Goal: Task Accomplishment & Management: Manage account settings

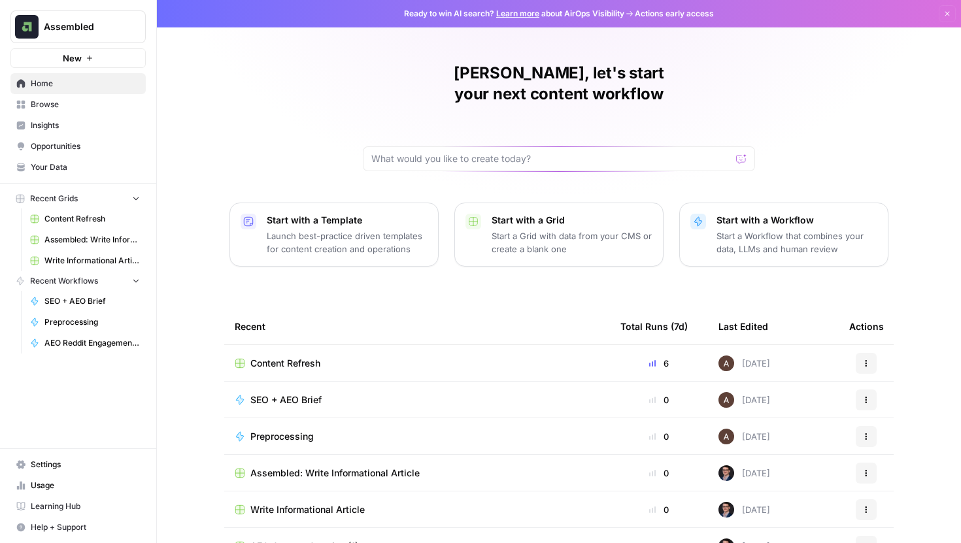
click at [54, 125] on span "Insights" at bounding box center [85, 126] width 109 height 12
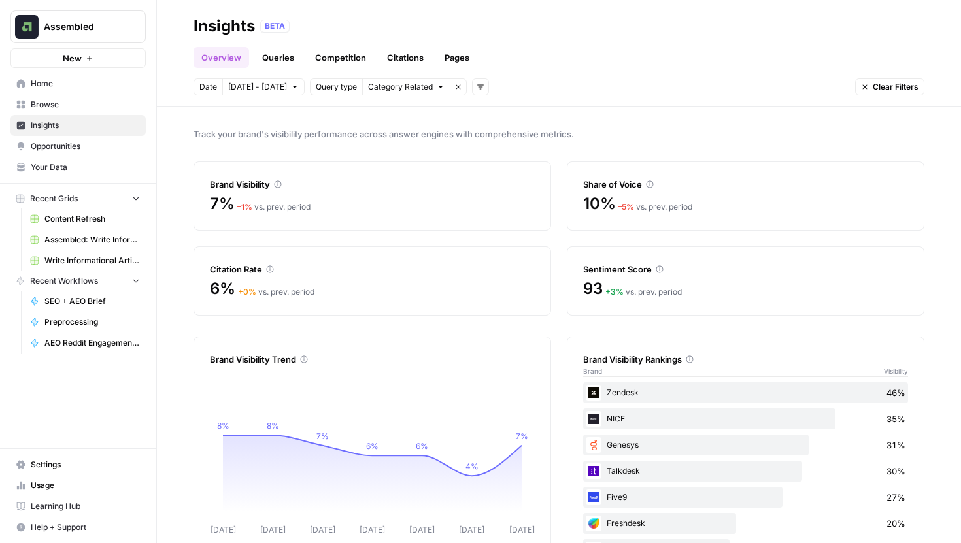
click at [275, 58] on link "Queries" at bounding box center [278, 57] width 48 height 21
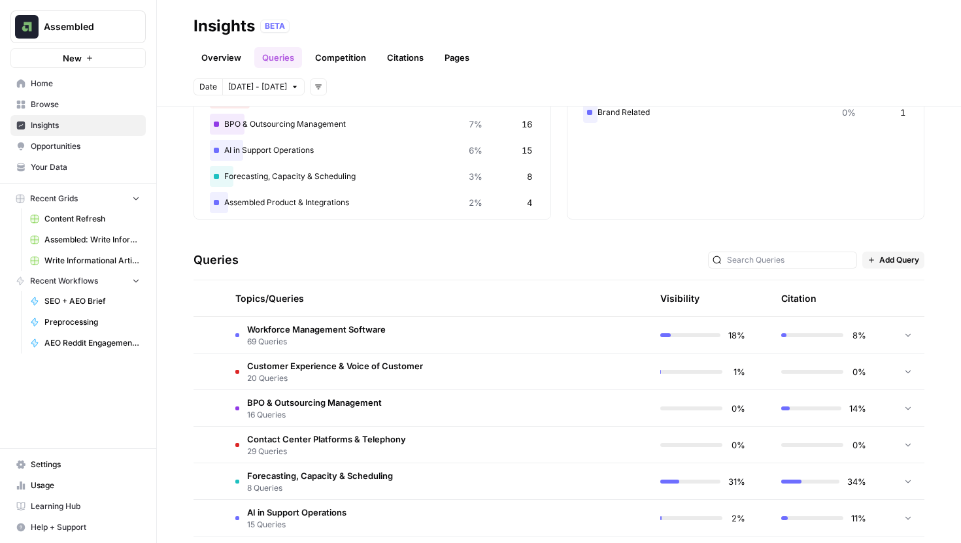
scroll to position [155, 0]
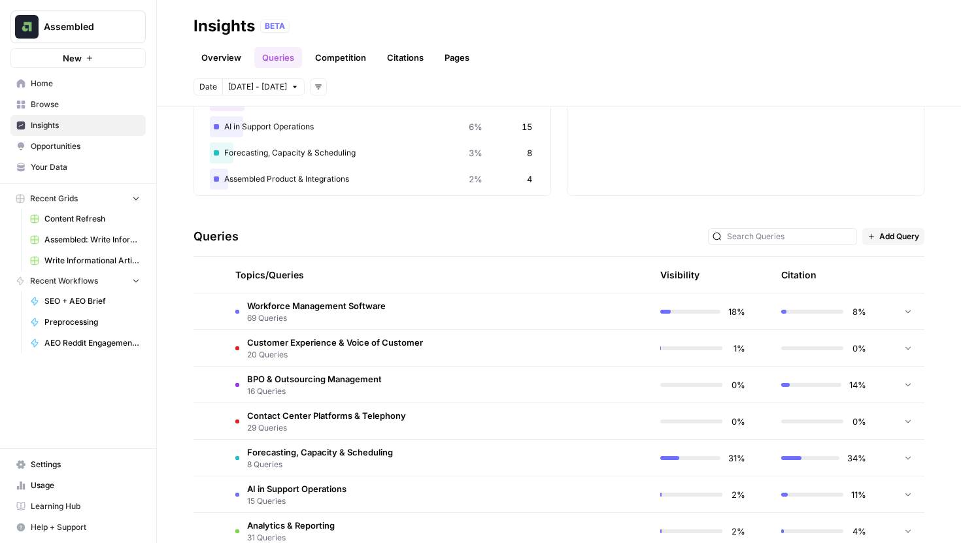
click at [290, 312] on span "69 Queries" at bounding box center [316, 318] width 139 height 12
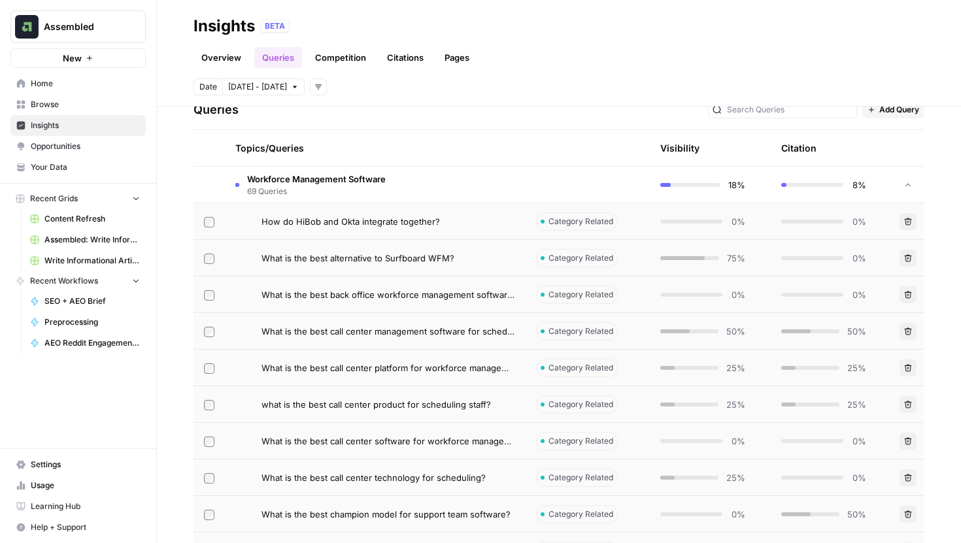
scroll to position [277, 0]
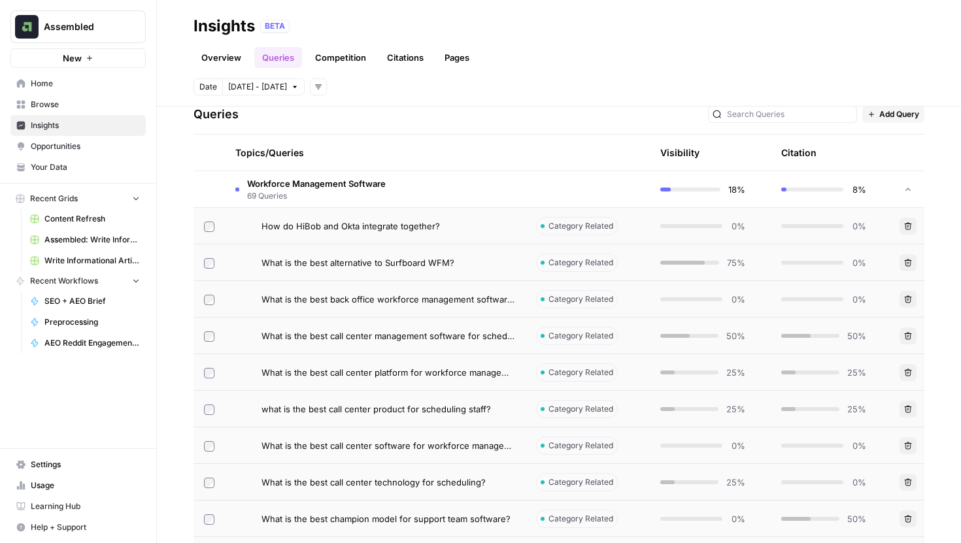
click at [692, 261] on div at bounding box center [682, 263] width 44 height 4
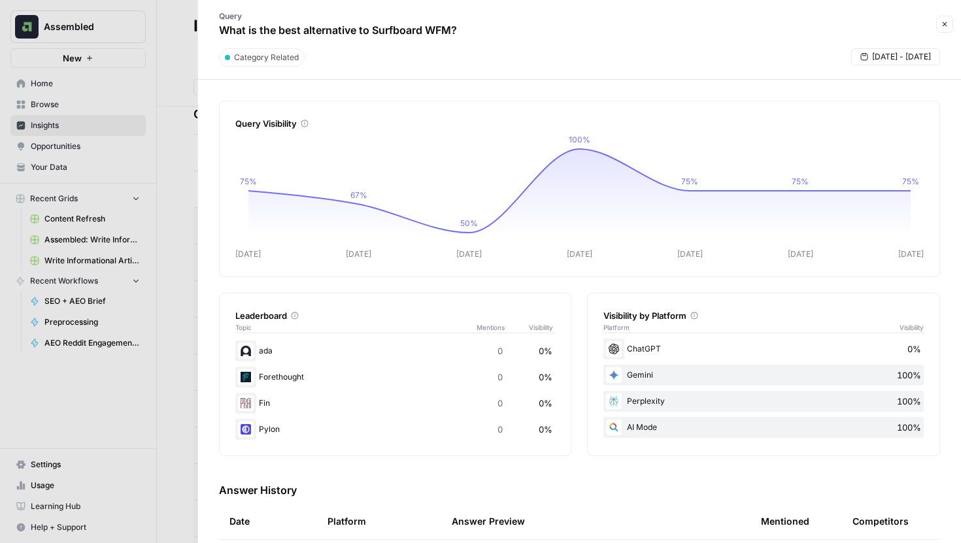
click at [181, 41] on div at bounding box center [480, 271] width 961 height 543
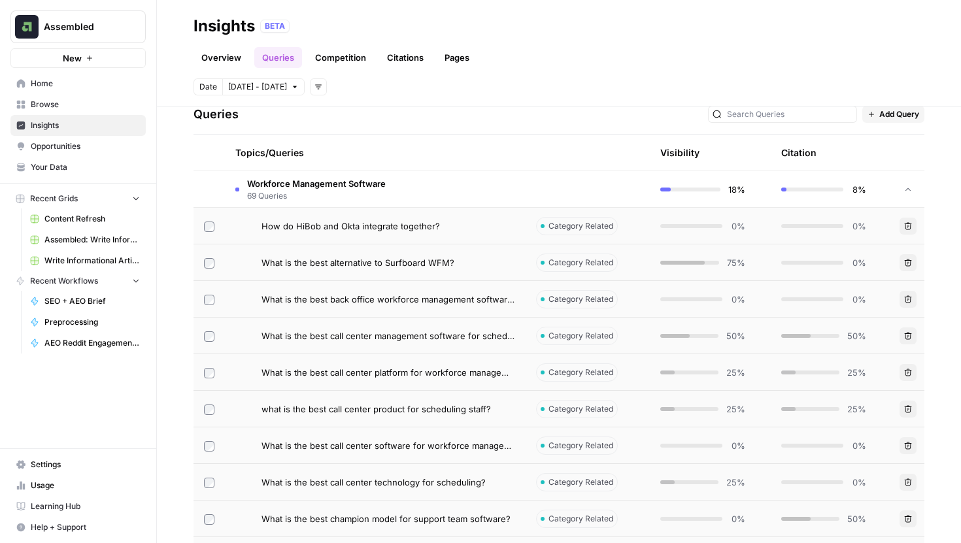
click at [229, 61] on link "Overview" at bounding box center [221, 57] width 56 height 21
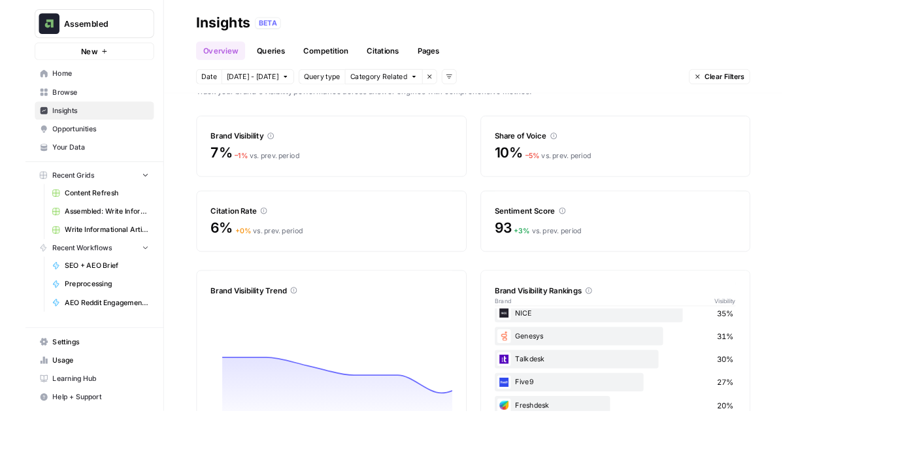
scroll to position [30, 0]
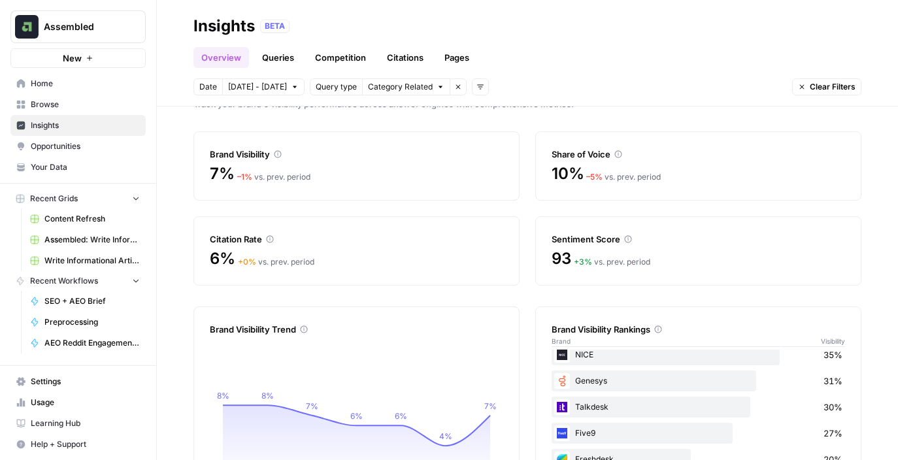
click at [42, 384] on span "Settings" at bounding box center [85, 382] width 109 height 12
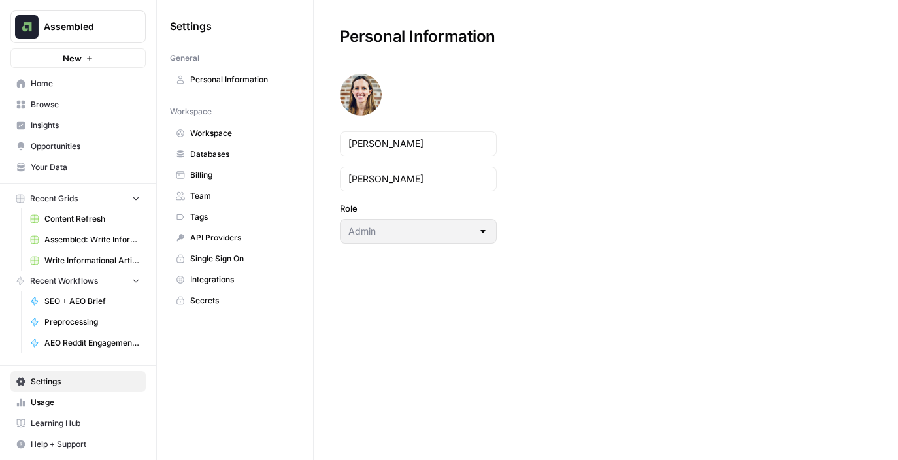
click at [214, 191] on span "Team" at bounding box center [242, 196] width 104 height 12
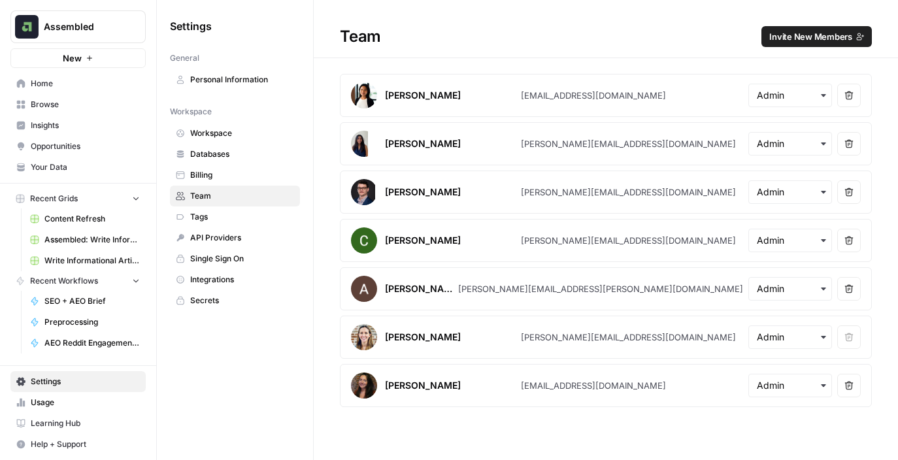
click at [792, 31] on span "Invite New Members" at bounding box center [810, 36] width 83 height 13
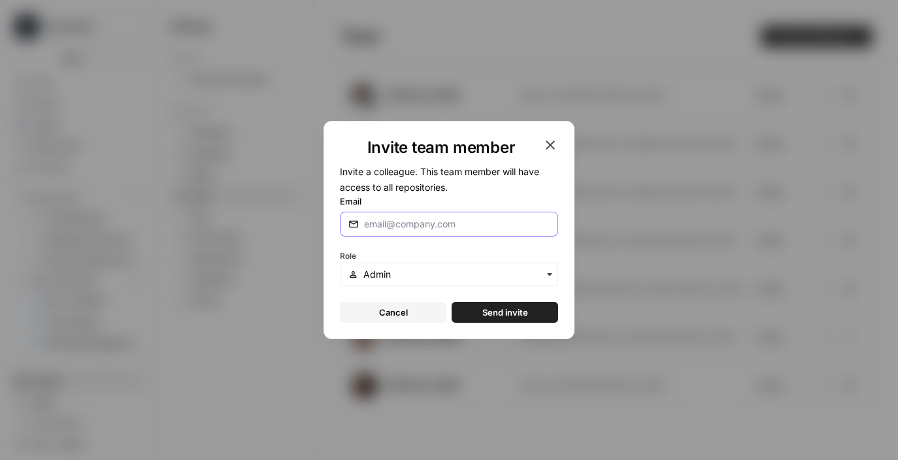
click at [400, 224] on input "Email" at bounding box center [457, 224] width 186 height 13
type input "[PERSON_NAME][EMAIL_ADDRESS][DOMAIN_NAME]"
click at [372, 269] on input "text" at bounding box center [456, 274] width 186 height 13
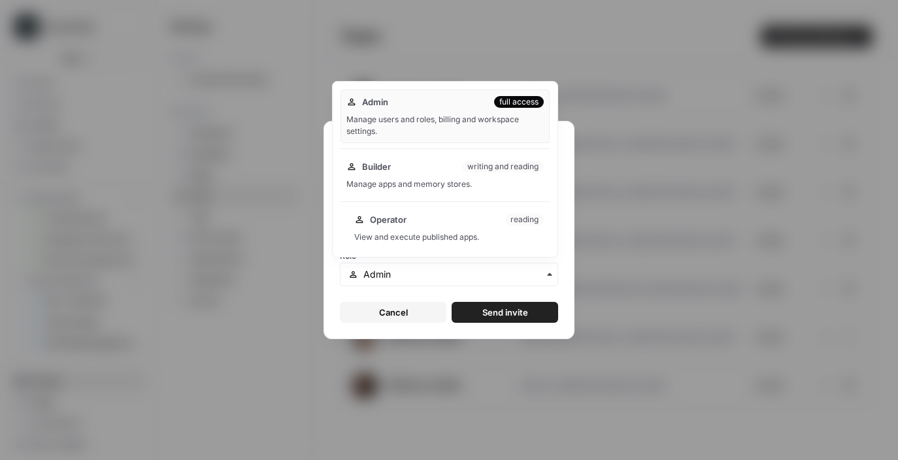
click at [412, 231] on div "Operator reading View and execute published apps." at bounding box center [448, 228] width 201 height 42
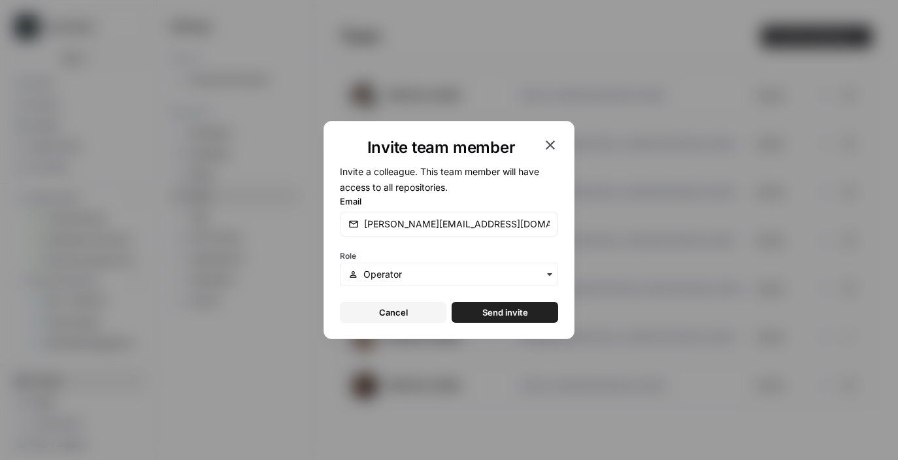
click at [499, 313] on span "Send invite" at bounding box center [505, 312] width 46 height 13
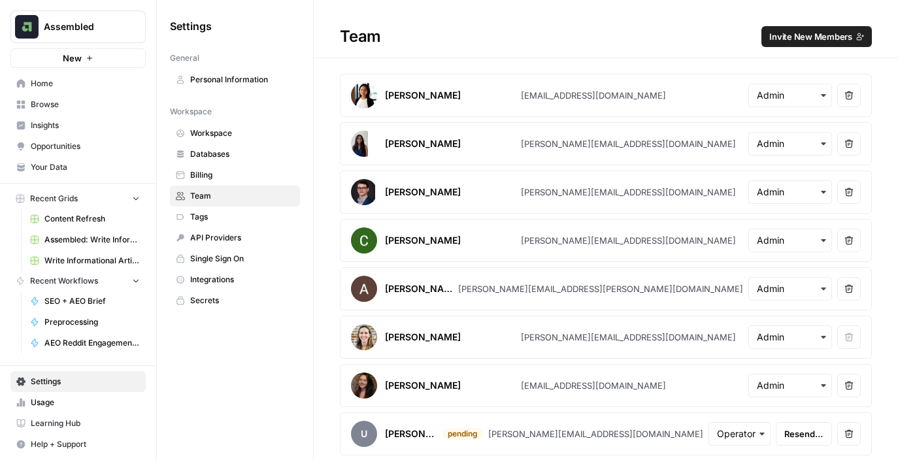
scroll to position [1, 0]
click at [793, 434] on span "Resend invite" at bounding box center [803, 433] width 39 height 13
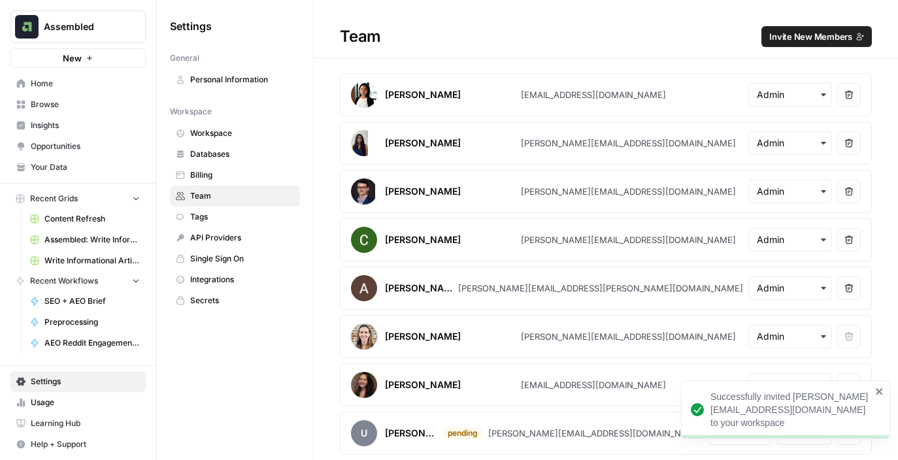
click at [878, 395] on icon "close" at bounding box center [879, 391] width 9 height 10
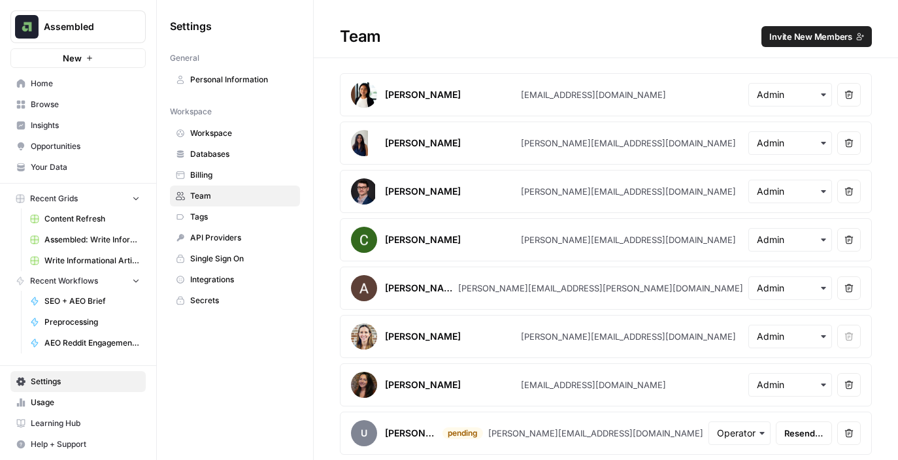
click at [773, 39] on span "Invite New Members" at bounding box center [810, 36] width 83 height 13
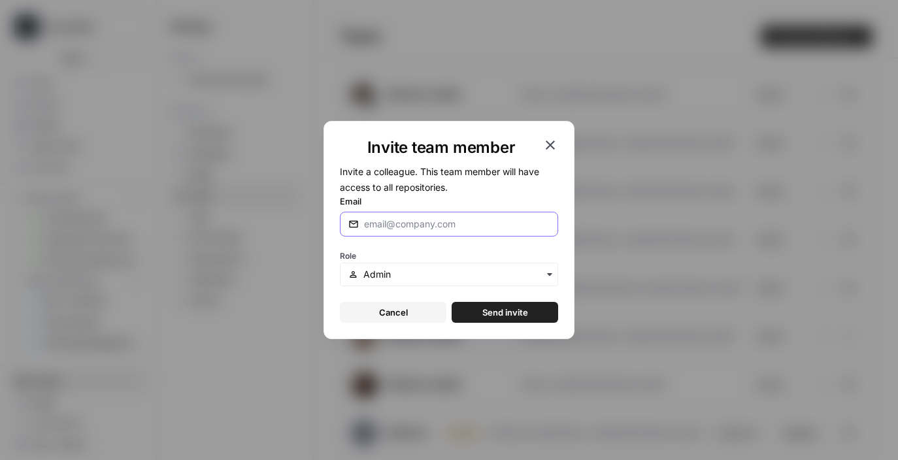
click at [384, 224] on input "Email" at bounding box center [457, 224] width 186 height 13
type input "[PERSON_NAME][EMAIL_ADDRESS][DOMAIN_NAME]"
click at [374, 271] on input "text" at bounding box center [456, 274] width 186 height 13
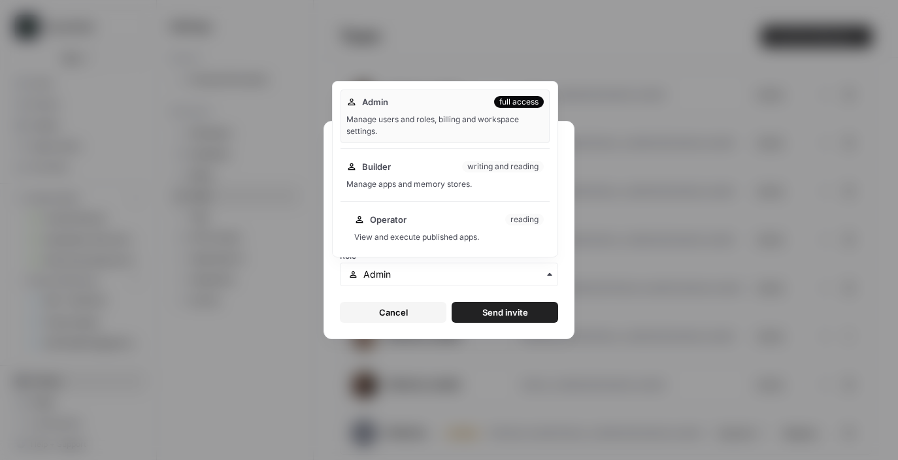
click at [390, 225] on span "Operator" at bounding box center [388, 219] width 37 height 13
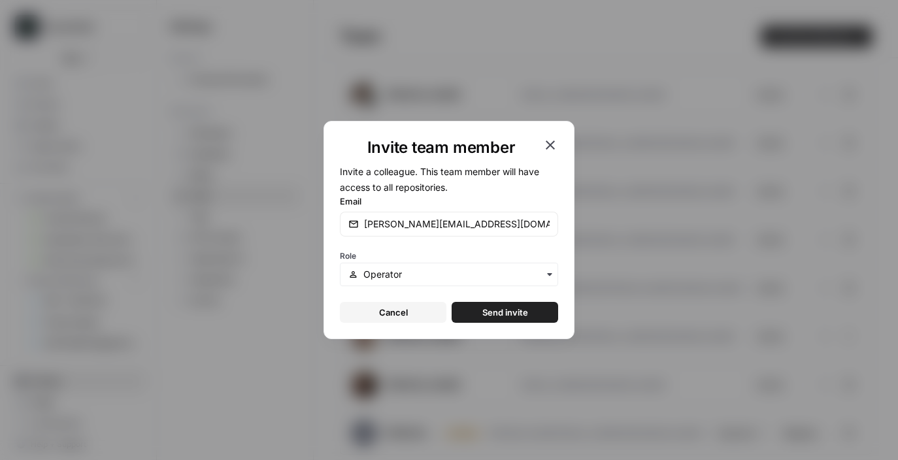
click at [486, 317] on span "Send invite" at bounding box center [505, 312] width 46 height 13
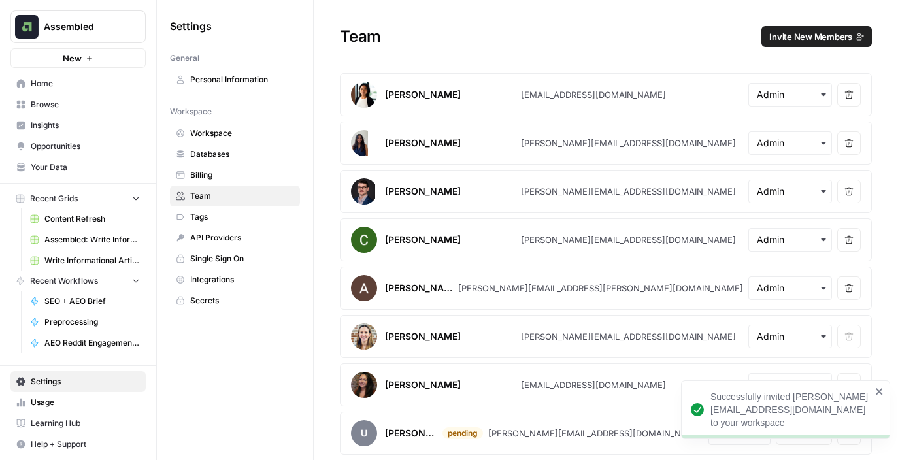
scroll to position [49, 0]
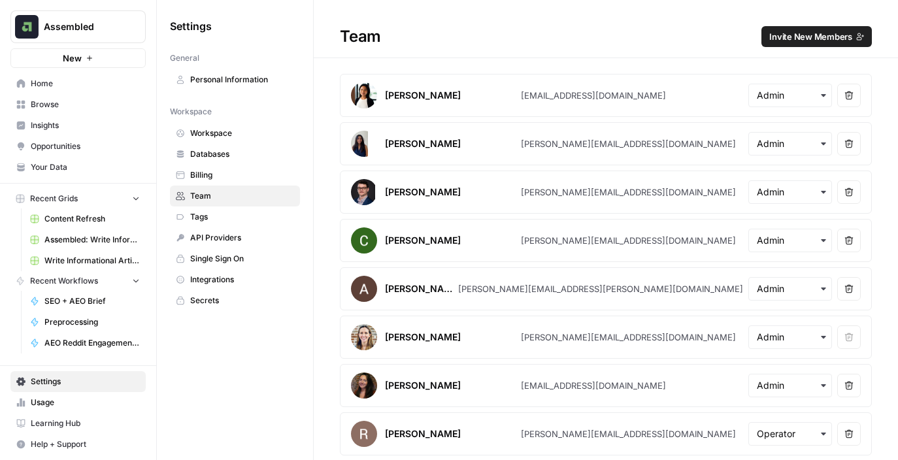
scroll to position [49, 0]
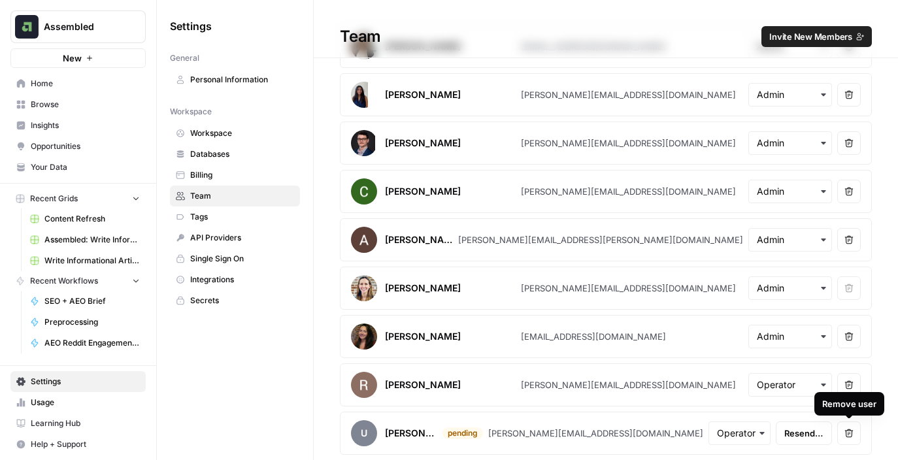
click at [851, 435] on icon "button" at bounding box center [849, 433] width 8 height 8
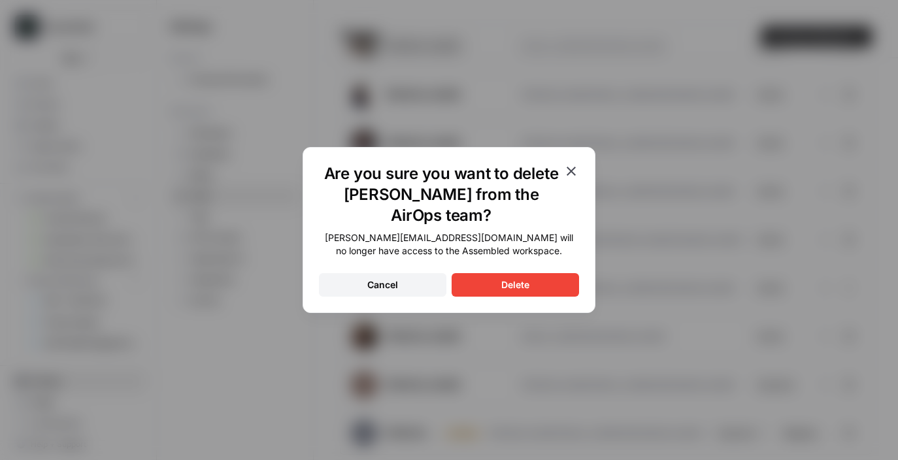
click at [476, 273] on button "Delete" at bounding box center [515, 285] width 127 height 24
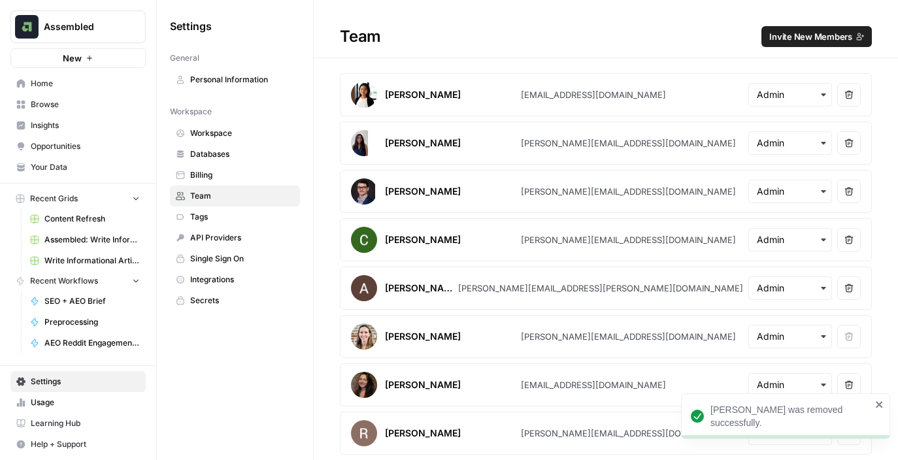
click at [87, 199] on button "Recent Grids" at bounding box center [77, 199] width 135 height 20
